Goal: Information Seeking & Learning: Learn about a topic

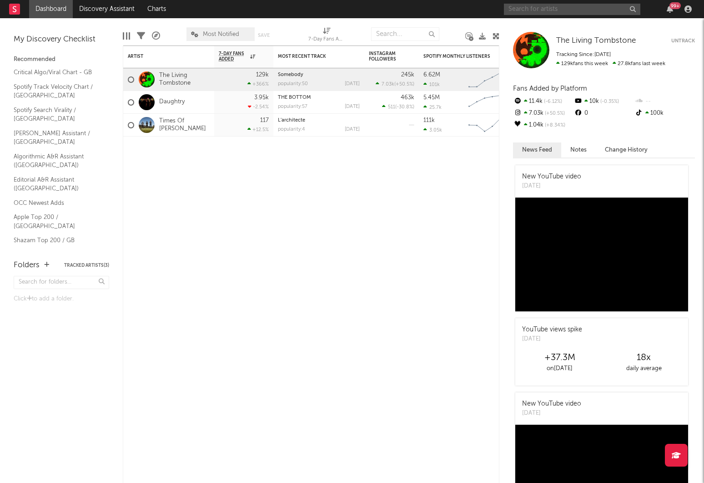
click at [537, 9] on input "text" at bounding box center [572, 9] width 136 height 11
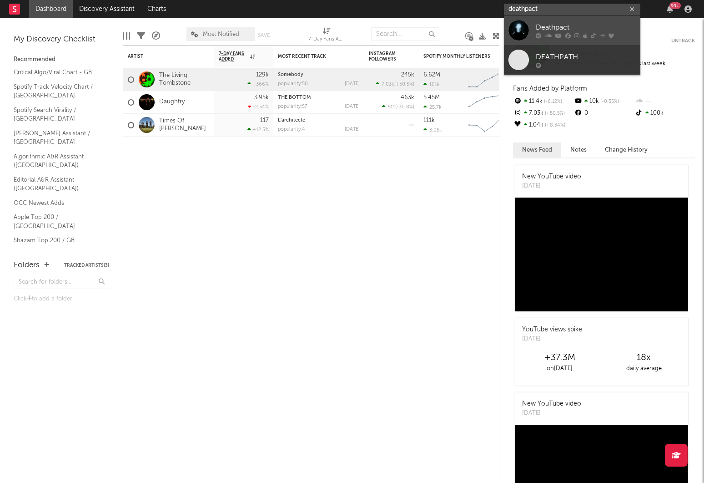
type input "deathpact"
click at [571, 28] on div "Deathpact" at bounding box center [586, 27] width 100 height 11
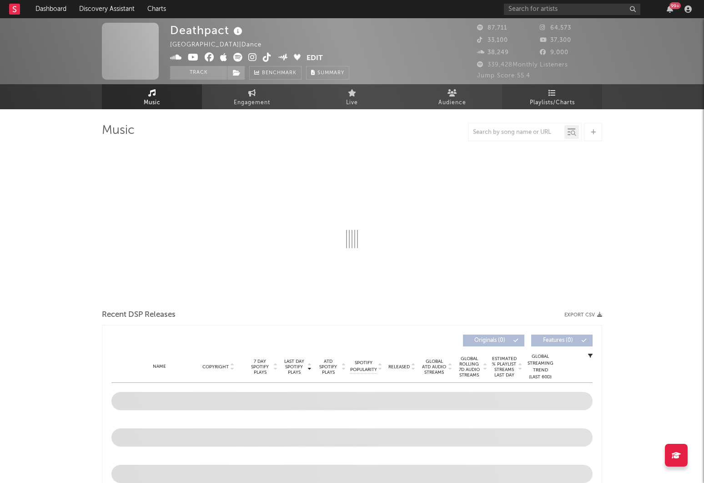
click at [557, 98] on span "Playlists/Charts" at bounding box center [552, 102] width 45 height 11
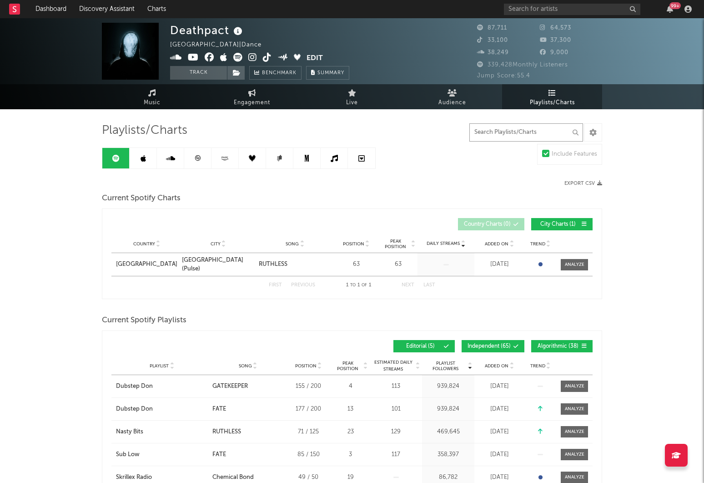
click at [541, 131] on input "text" at bounding box center [526, 132] width 114 height 18
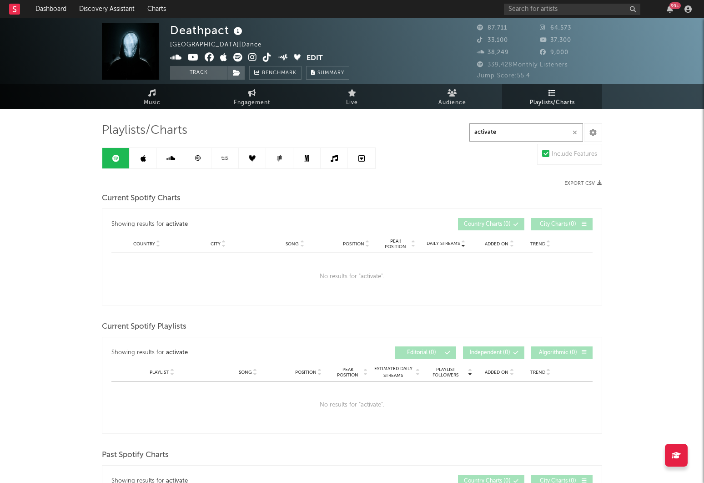
type input "activate"
click at [144, 160] on icon at bounding box center [143, 158] width 5 height 7
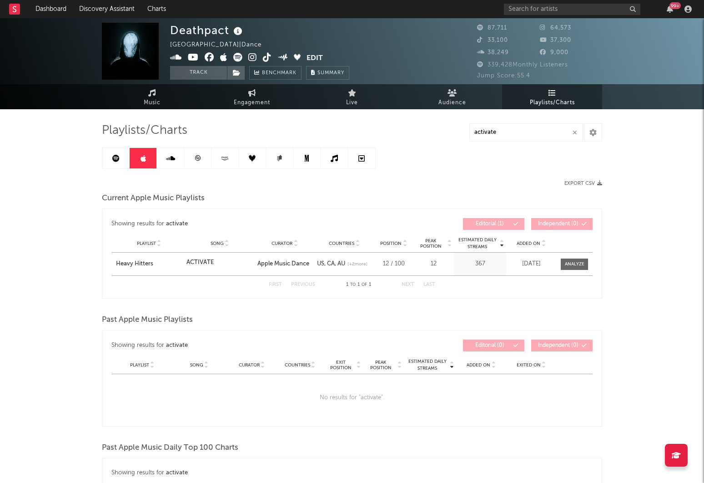
click at [173, 157] on icon at bounding box center [170, 158] width 9 height 7
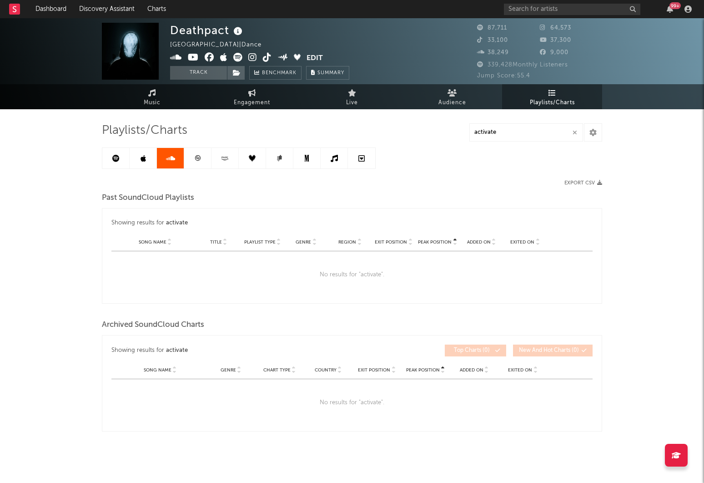
click at [193, 158] on link at bounding box center [197, 158] width 27 height 20
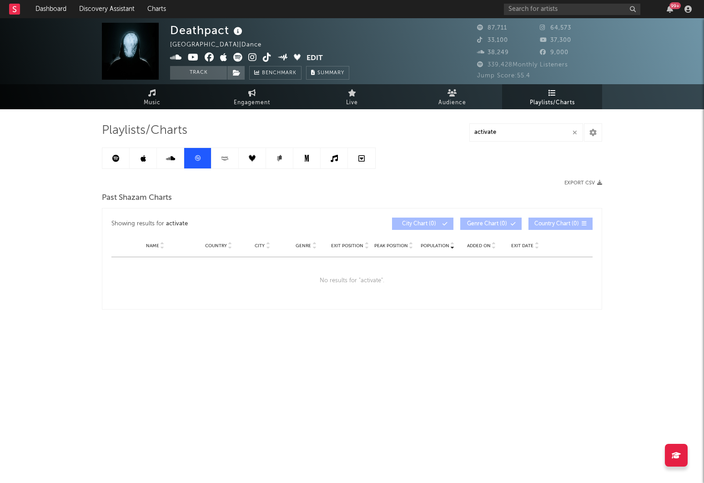
click at [221, 158] on icon at bounding box center [225, 158] width 10 height 7
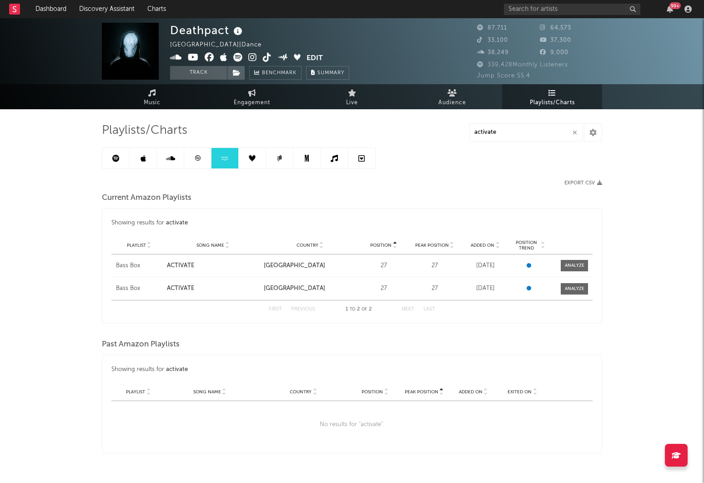
click at [254, 156] on icon at bounding box center [252, 158] width 7 height 7
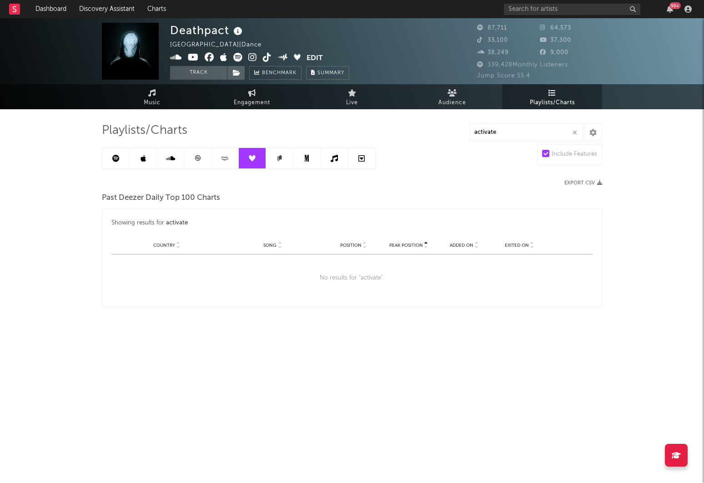
click at [276, 156] on icon at bounding box center [279, 158] width 7 height 7
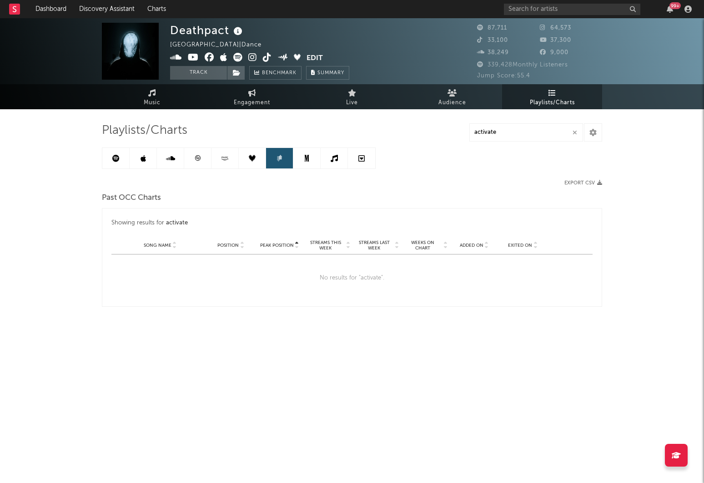
click at [306, 157] on icon at bounding box center [306, 158] width 5 height 7
click at [327, 157] on link at bounding box center [334, 158] width 27 height 20
click at [358, 161] on icon at bounding box center [361, 158] width 6 height 7
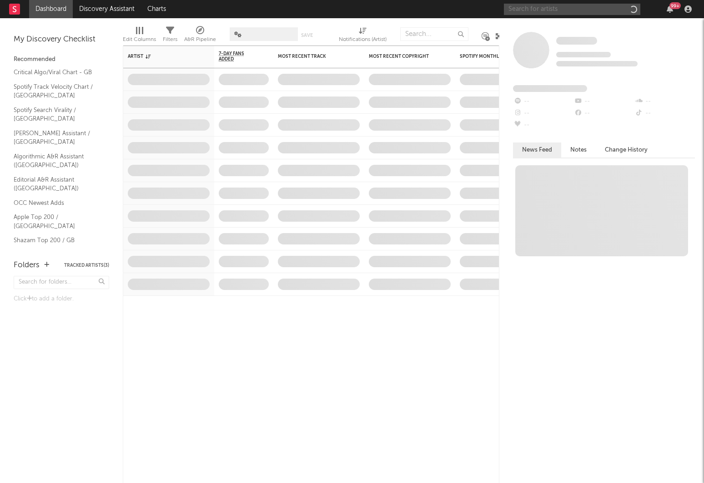
click at [560, 13] on input "text" at bounding box center [572, 9] width 136 height 11
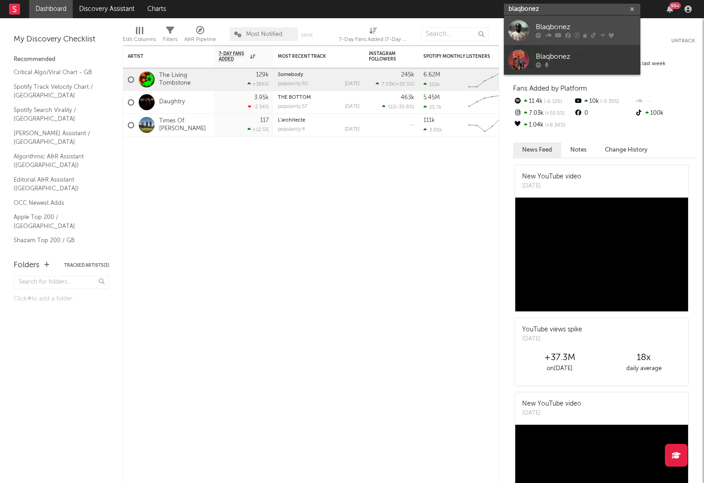
type input "blaqbonez"
click at [564, 33] on div at bounding box center [586, 35] width 100 height 5
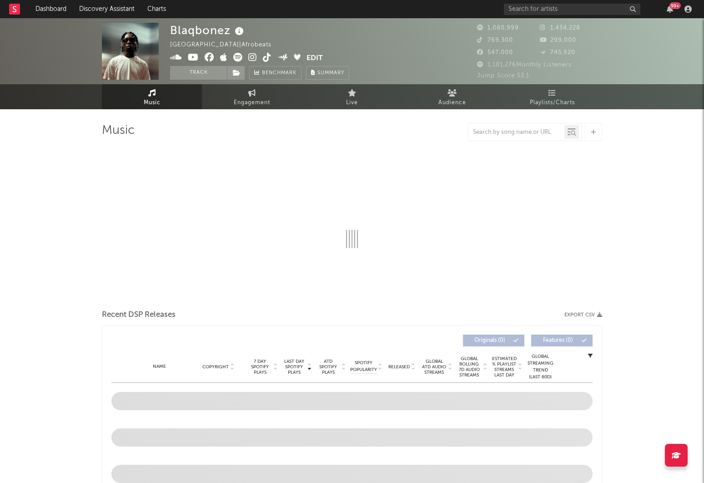
select select "6m"
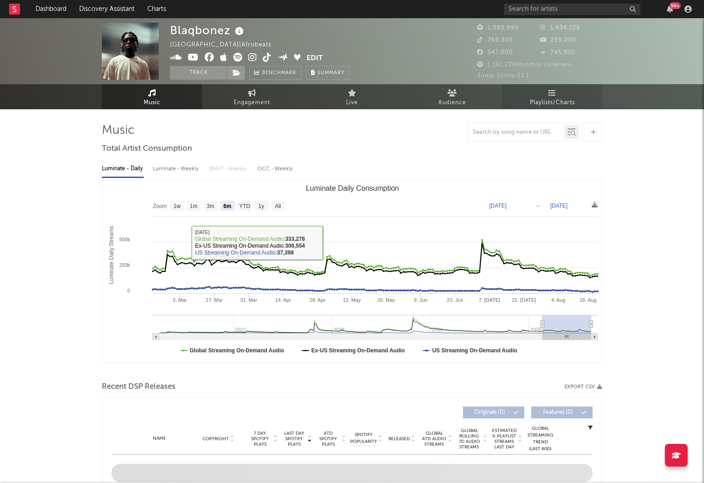
click at [555, 99] on span "Playlists/Charts" at bounding box center [552, 102] width 45 height 11
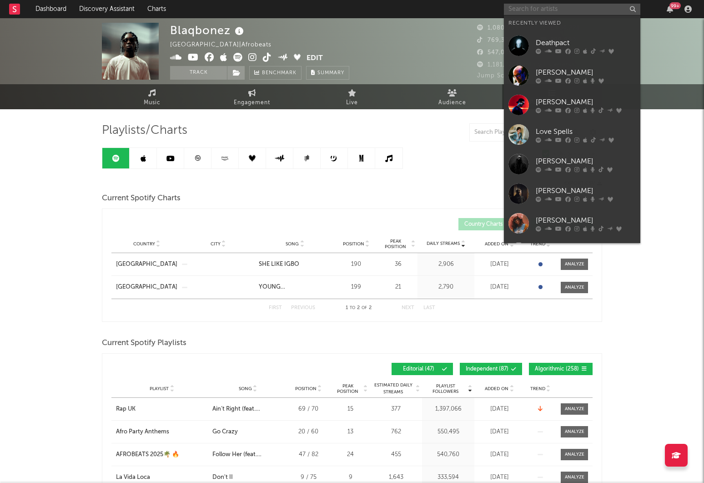
click at [544, 10] on input "text" at bounding box center [572, 9] width 136 height 11
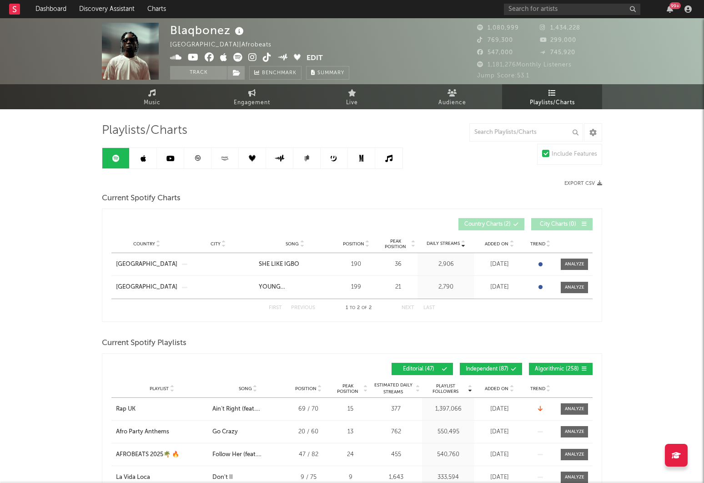
click at [377, 158] on link at bounding box center [388, 158] width 27 height 20
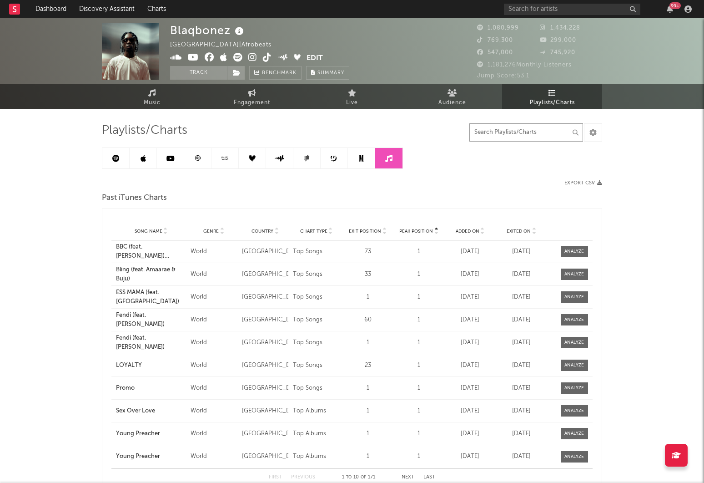
click at [531, 134] on input "text" at bounding box center [526, 132] width 114 height 18
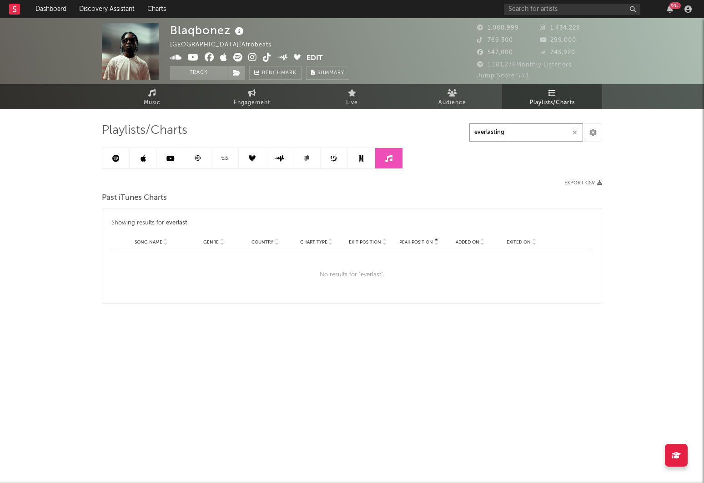
type input "everlasting"
click at [110, 159] on link at bounding box center [115, 158] width 27 height 20
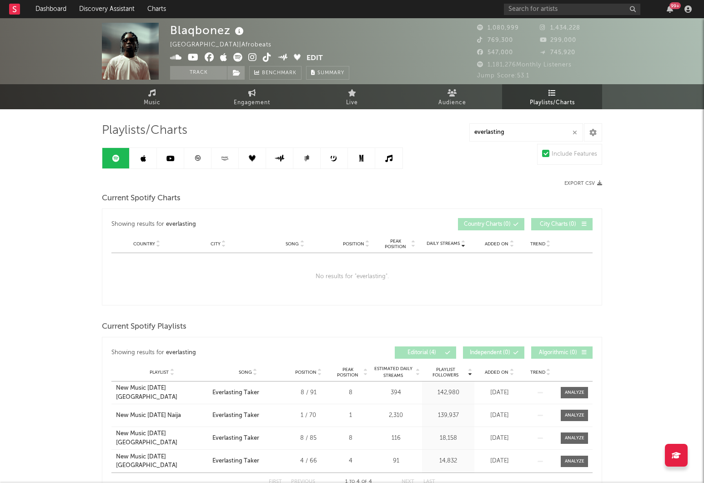
click at [144, 158] on icon at bounding box center [143, 158] width 5 height 7
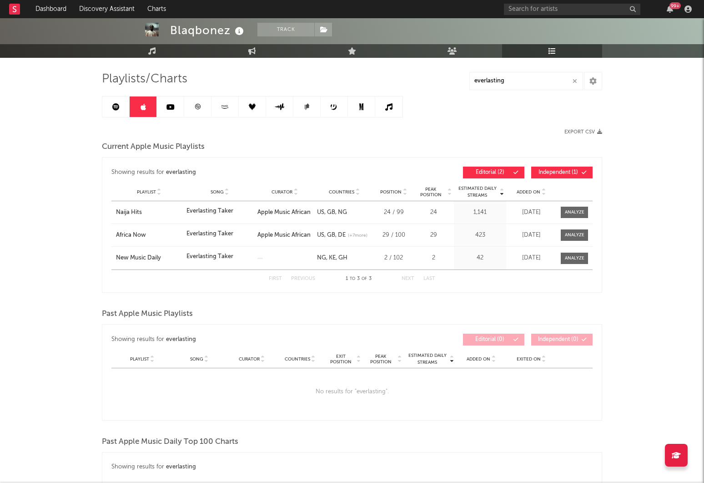
scroll to position [55, 0]
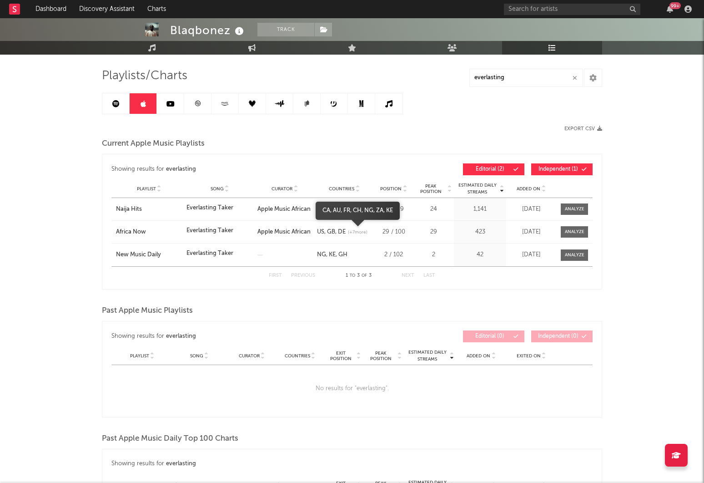
click at [353, 232] on span "(+ 7 more)" at bounding box center [358, 232] width 20 height 7
click at [352, 230] on span "(+ 7 more)" at bounding box center [358, 232] width 20 height 7
click at [340, 228] on div "US GB DE (+ 7 more)" at bounding box center [344, 231] width 55 height 9
click at [352, 309] on div "Past Apple Music Playlists" at bounding box center [352, 310] width 500 height 15
click at [152, 252] on div "New Music Daily" at bounding box center [149, 254] width 66 height 9
